Goal: Navigation & Orientation: Understand site structure

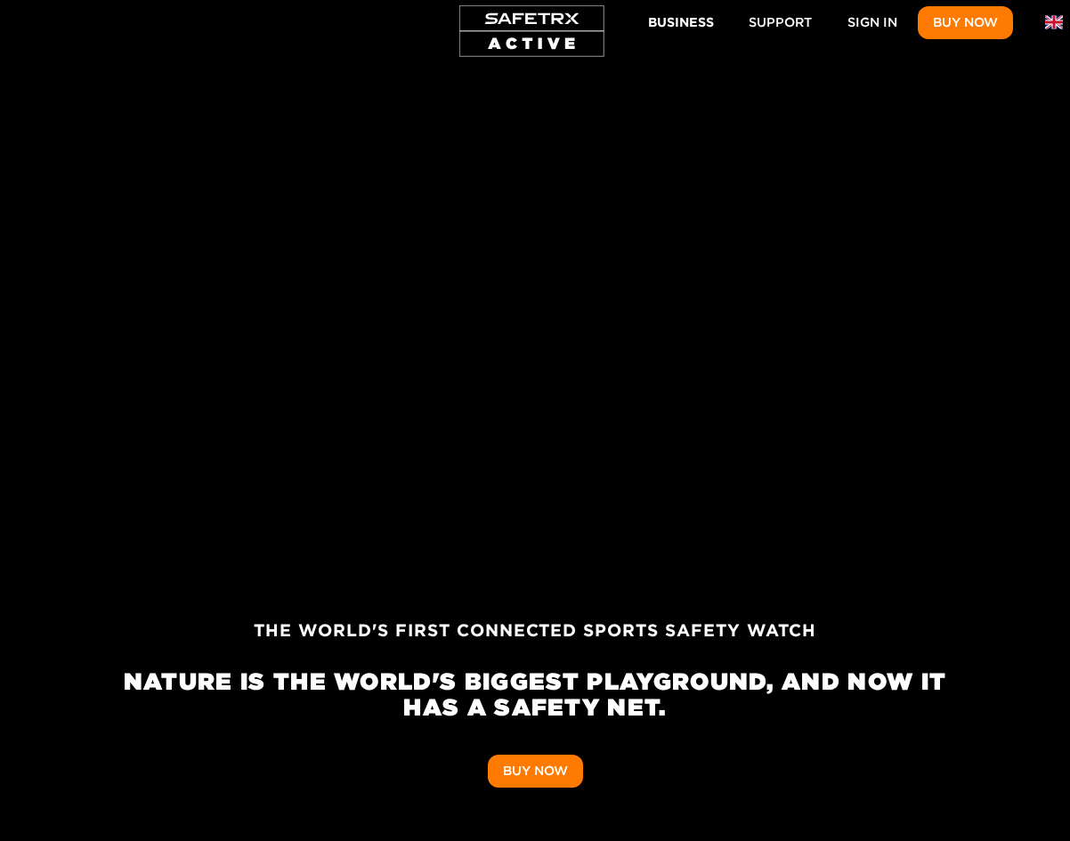
scroll to position [0, 3298]
click at [775, 29] on span "Support" at bounding box center [780, 23] width 63 height 22
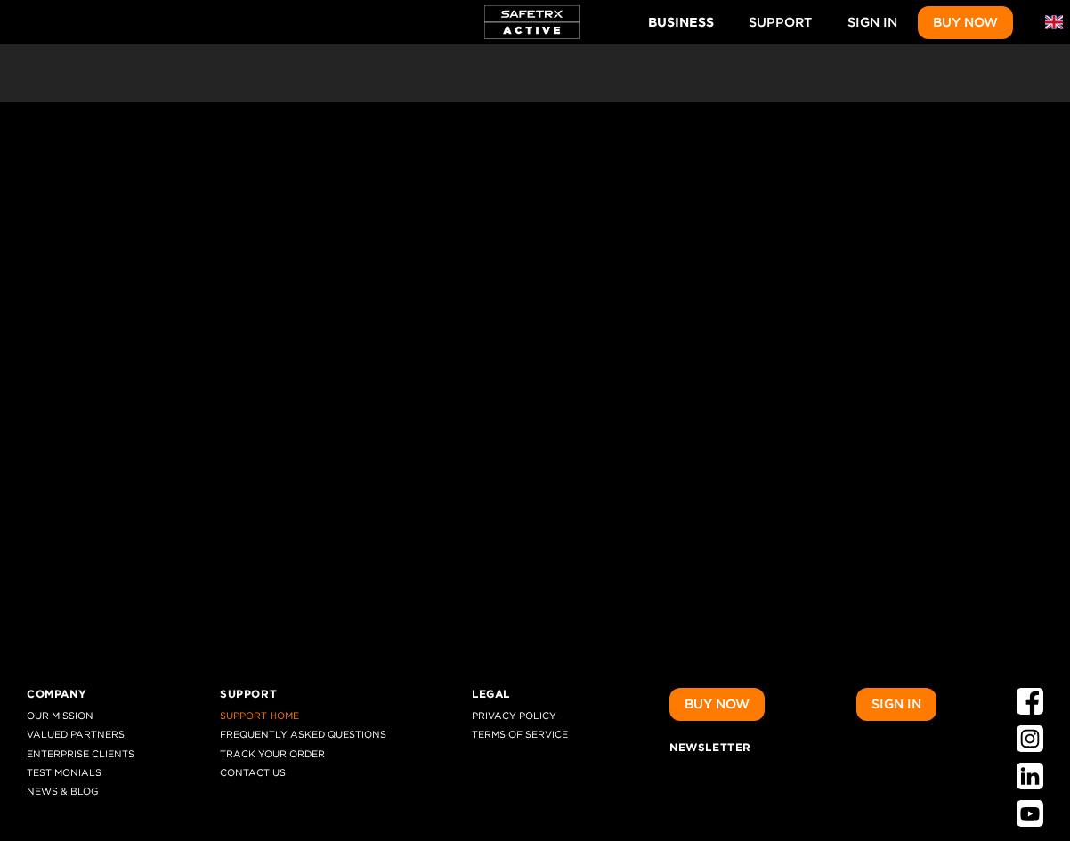
scroll to position [0, 0]
click at [64, 768] on link "Testimonials" at bounding box center [81, 774] width 108 height 12
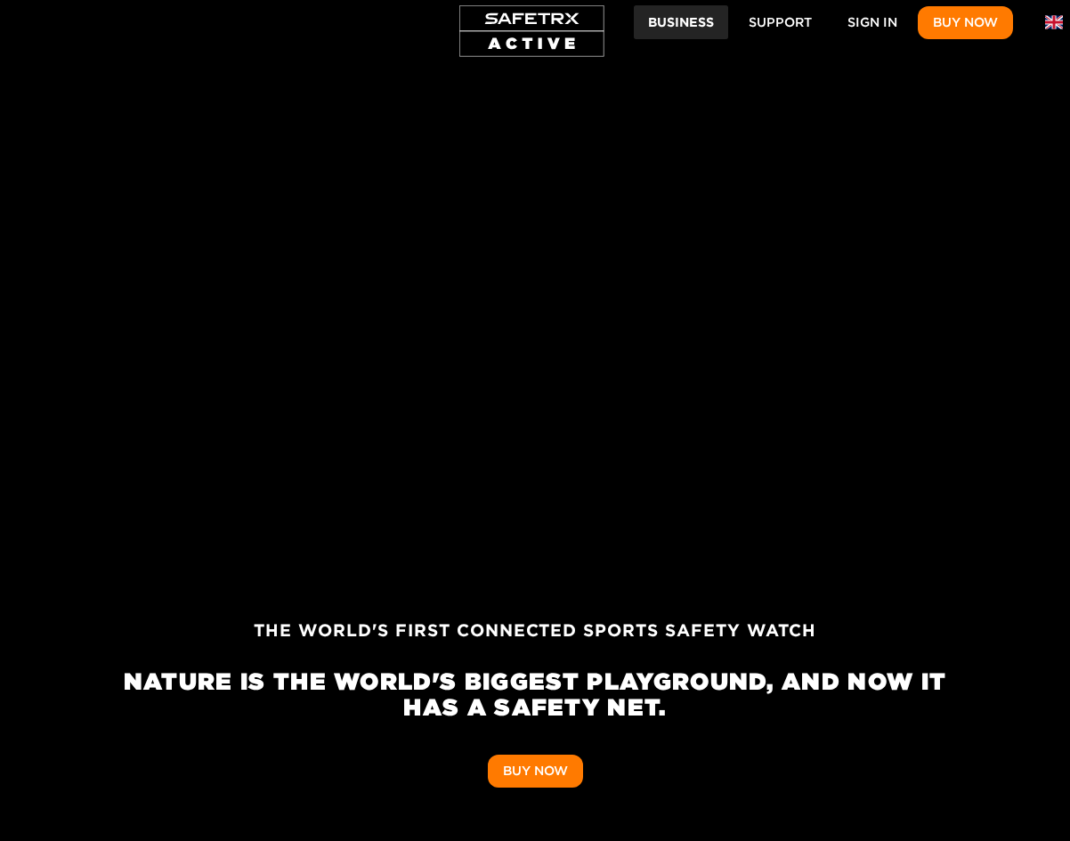
click at [696, 16] on span "Business" at bounding box center [681, 23] width 66 height 22
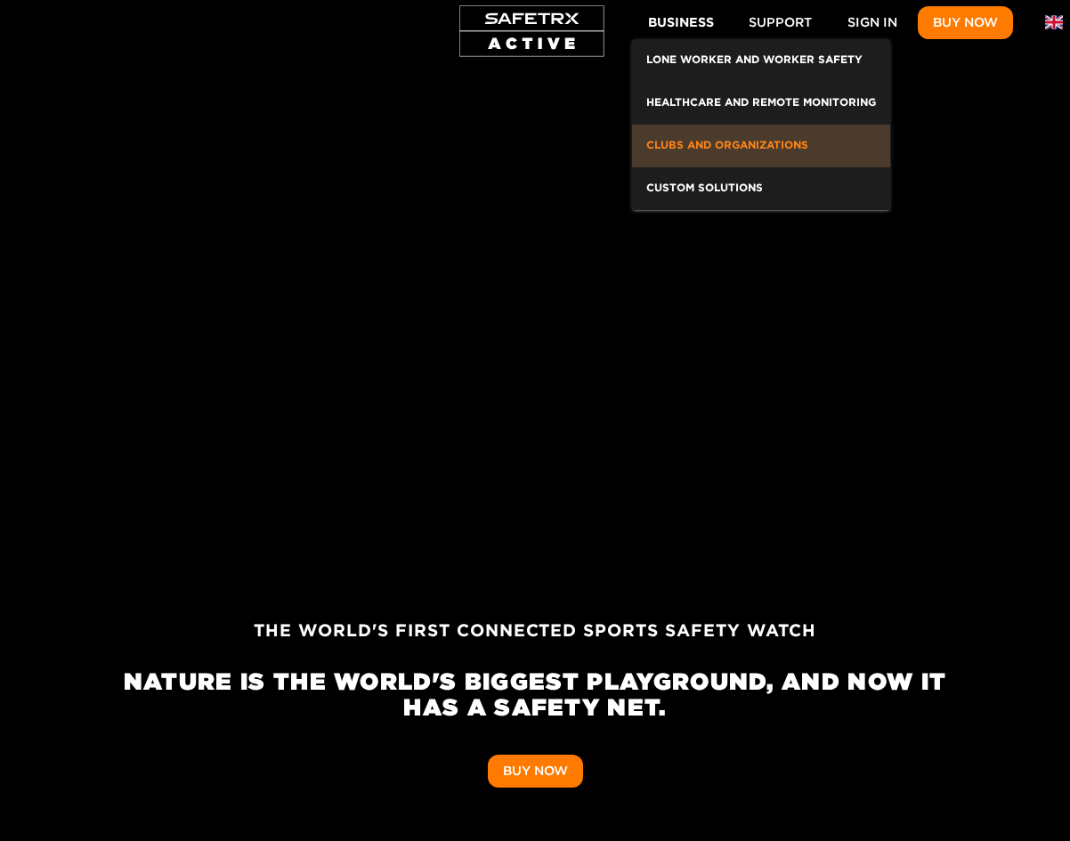
click at [777, 145] on div "Clubs and Organizations" at bounding box center [761, 146] width 230 height 28
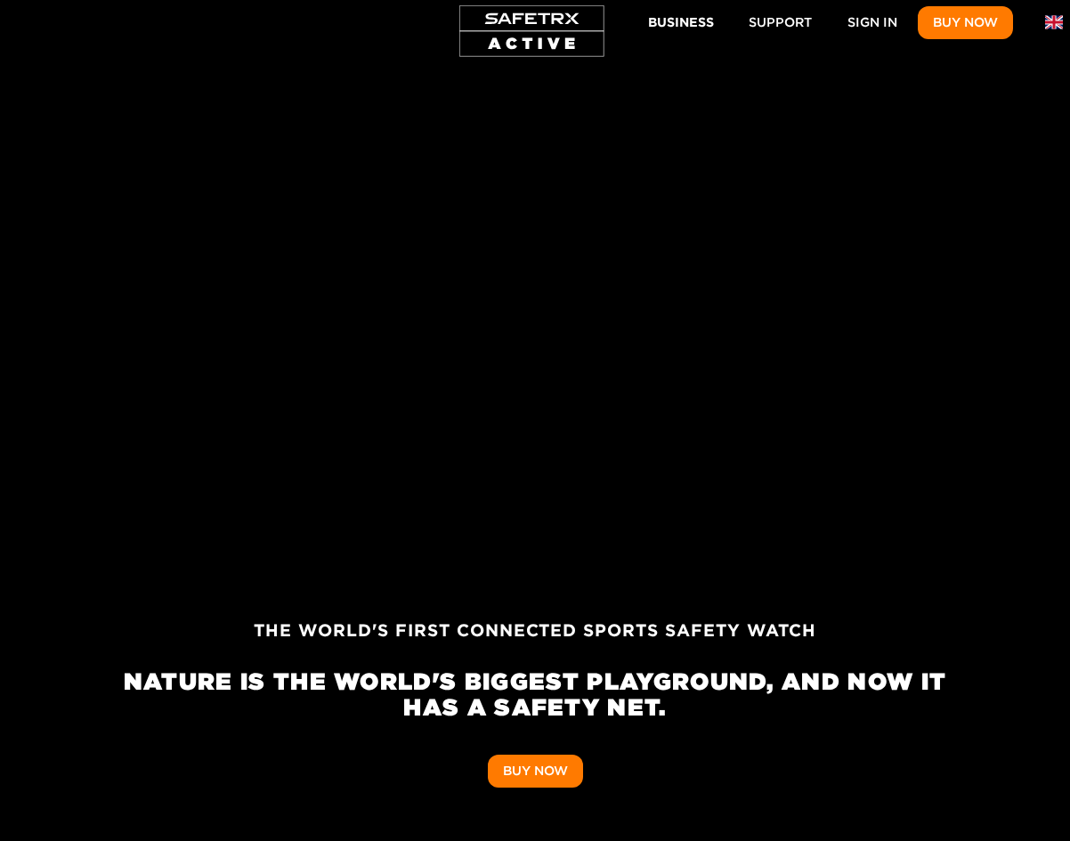
scroll to position [0, 9893]
click at [871, 333] on div at bounding box center [535, 443] width 1070 height 797
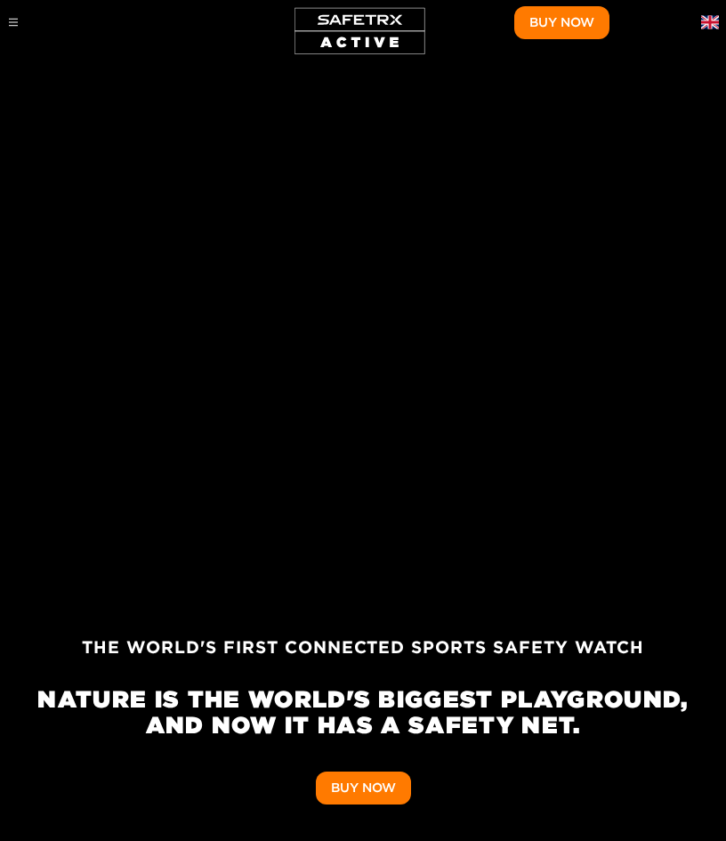
scroll to position [0, 705]
